Goal: Find specific page/section: Find specific page/section

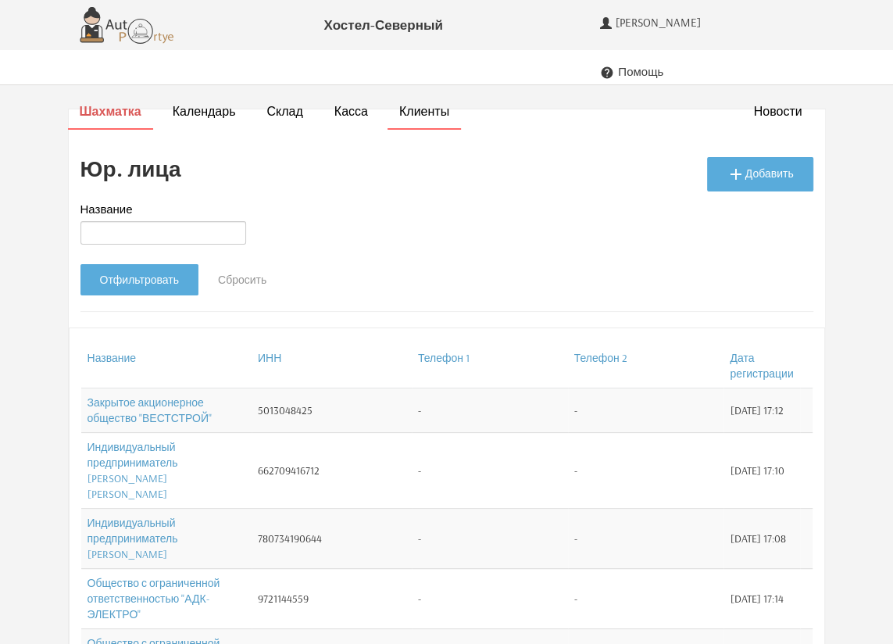
click at [117, 103] on strong "Шахматка" at bounding box center [111, 111] width 62 height 16
click at [101, 103] on strong "Шахматка" at bounding box center [111, 111] width 62 height 16
click at [104, 84] on nav "Шахматка Календарь Склад Касса Новости Клиенты" at bounding box center [446, 67] width 893 height 35
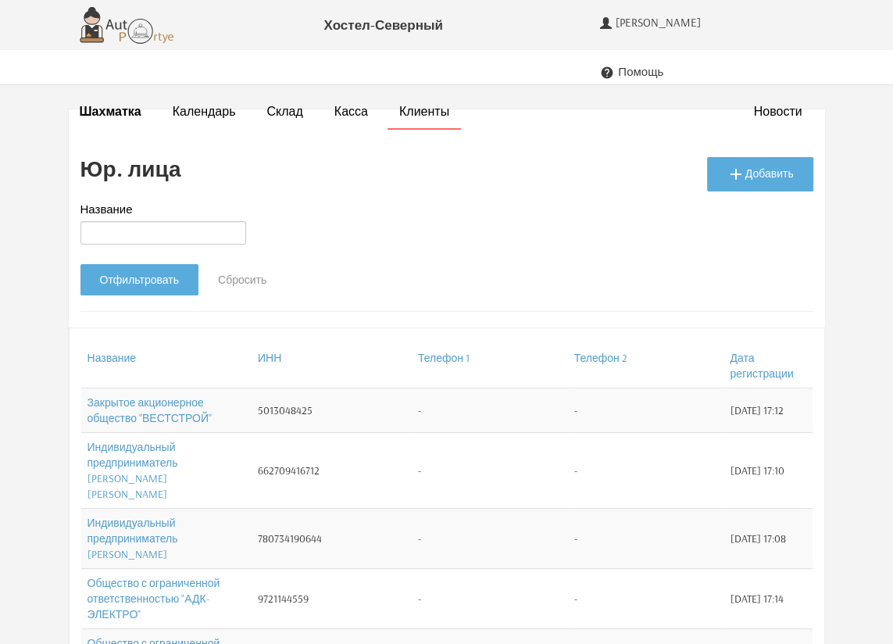
click at [104, 95] on ul "Шахматка Календарь Склад Касса Новости Клиенты" at bounding box center [447, 112] width 758 height 34
click at [106, 103] on strong "Шахматка" at bounding box center [111, 111] width 62 height 16
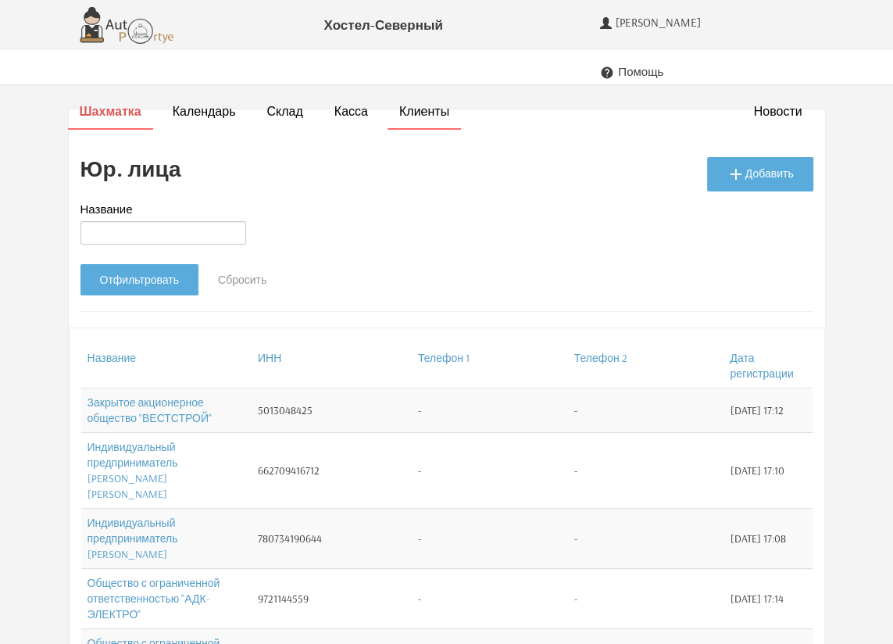
click at [106, 103] on strong "Шахматка" at bounding box center [111, 111] width 62 height 16
click at [693, 24] on span "[PERSON_NAME]" at bounding box center [660, 23] width 89 height 14
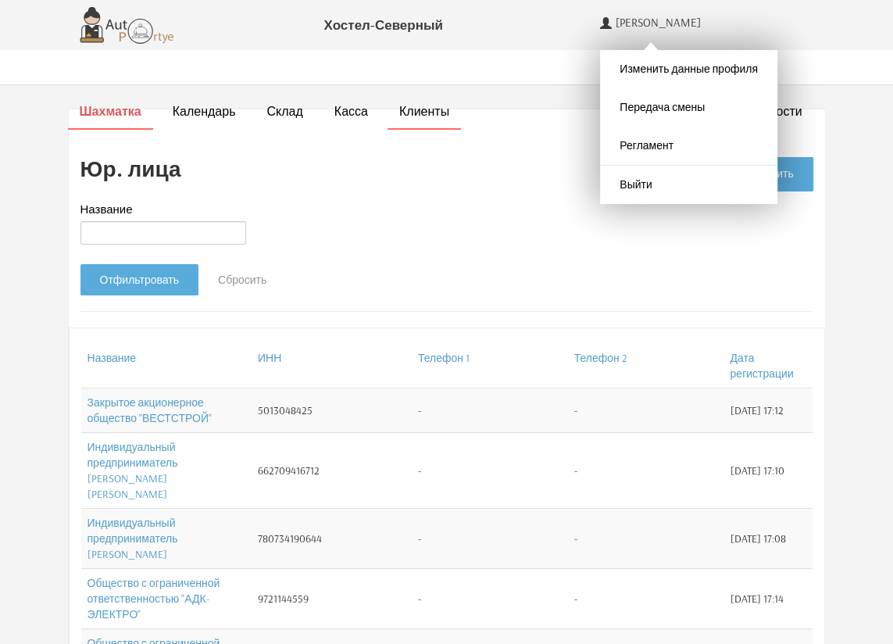
click at [105, 103] on strong "Шахматка" at bounding box center [111, 111] width 62 height 16
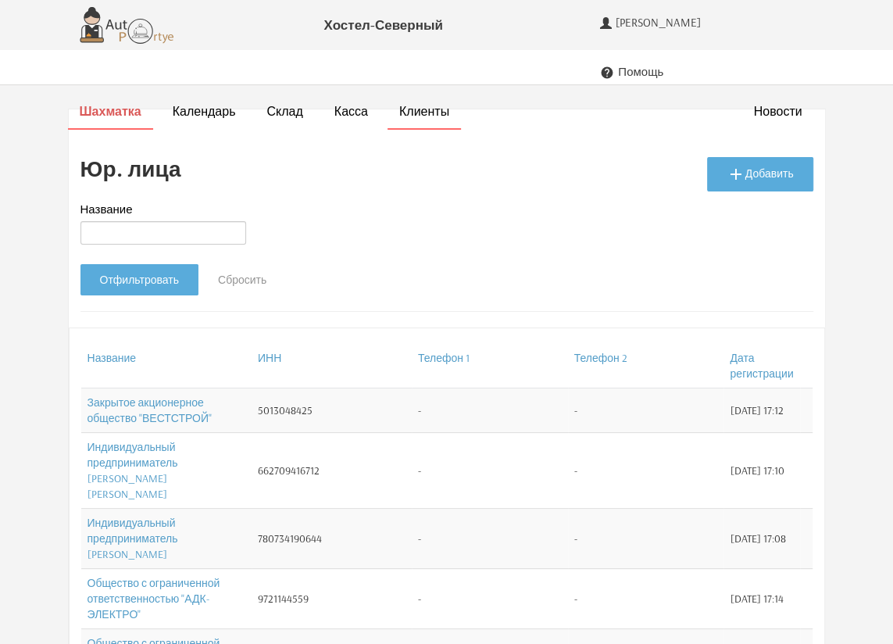
click at [105, 103] on strong "Шахматка" at bounding box center [111, 111] width 62 height 16
click at [109, 103] on strong "Шахматка" at bounding box center [111, 111] width 62 height 16
